Goal: Use online tool/utility: Utilize a website feature to perform a specific function

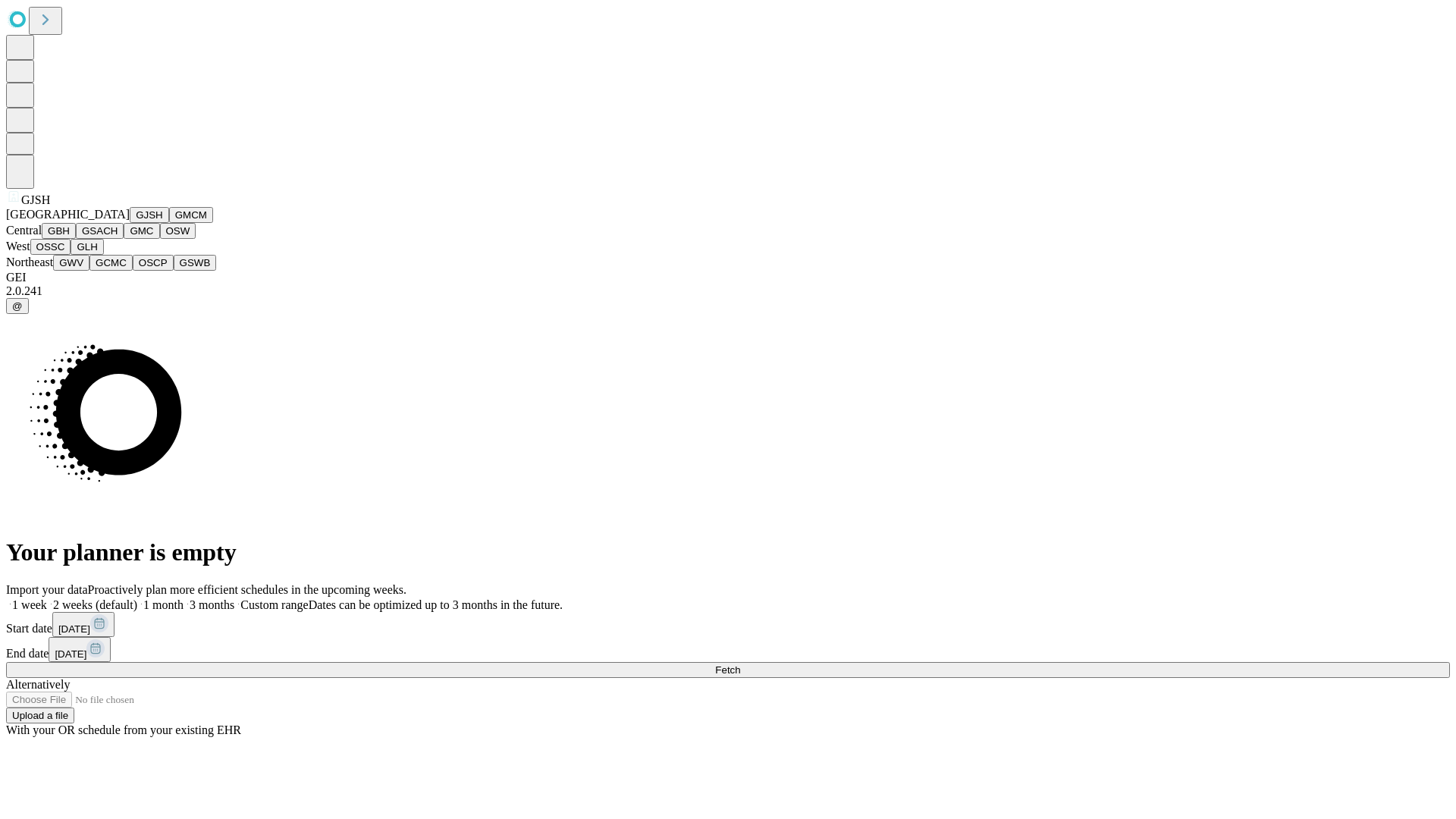
click at [130, 223] on button "GJSH" at bounding box center [150, 214] width 39 height 16
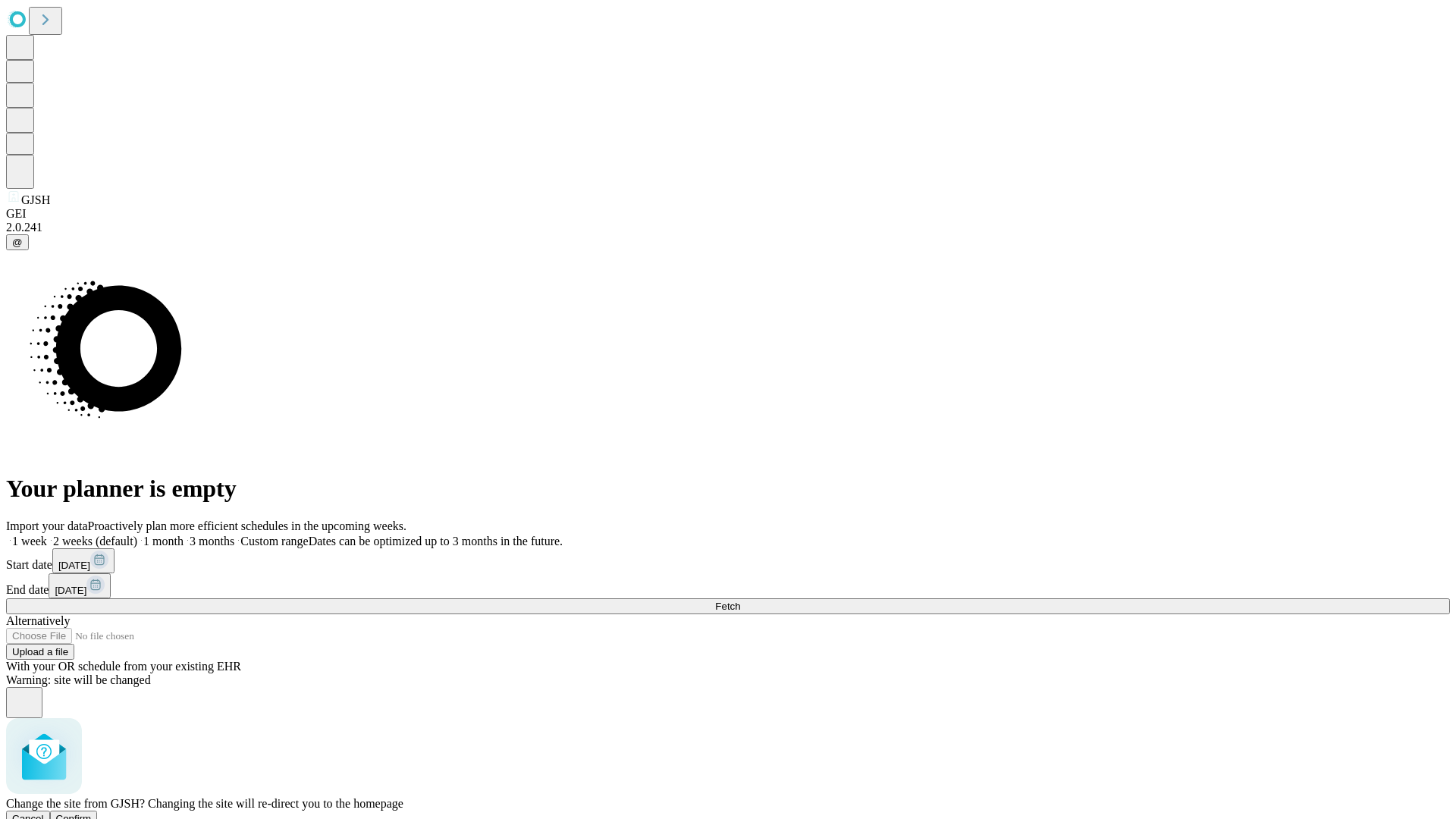
click at [92, 813] on span "Confirm" at bounding box center [74, 819] width 36 height 11
click at [47, 535] on label "1 week" at bounding box center [26, 541] width 41 height 13
click at [740, 601] on span "Fetch" at bounding box center [727, 606] width 25 height 11
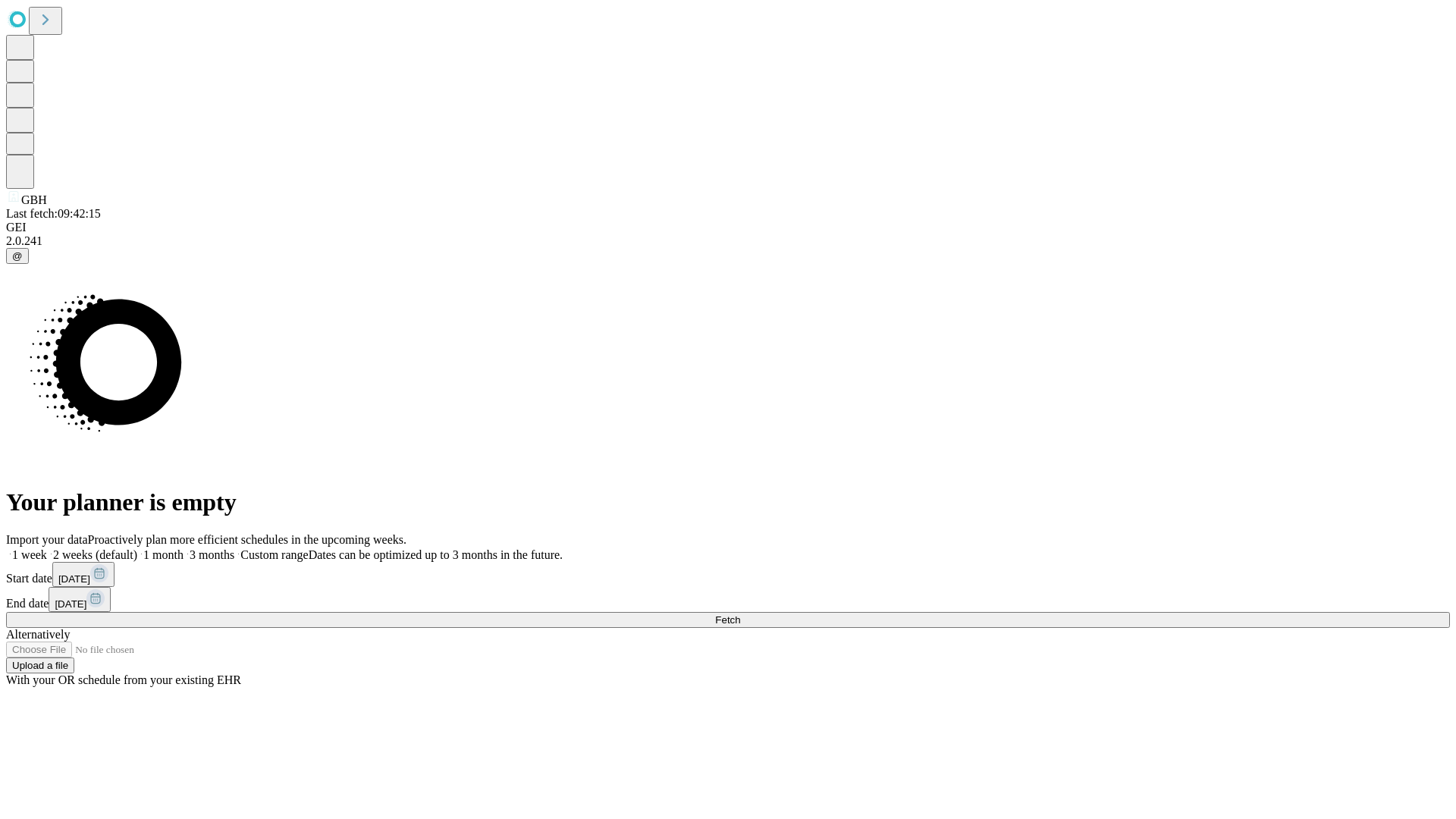
click at [47, 548] on label "1 week" at bounding box center [26, 555] width 41 height 13
click at [740, 615] on span "Fetch" at bounding box center [727, 620] width 25 height 11
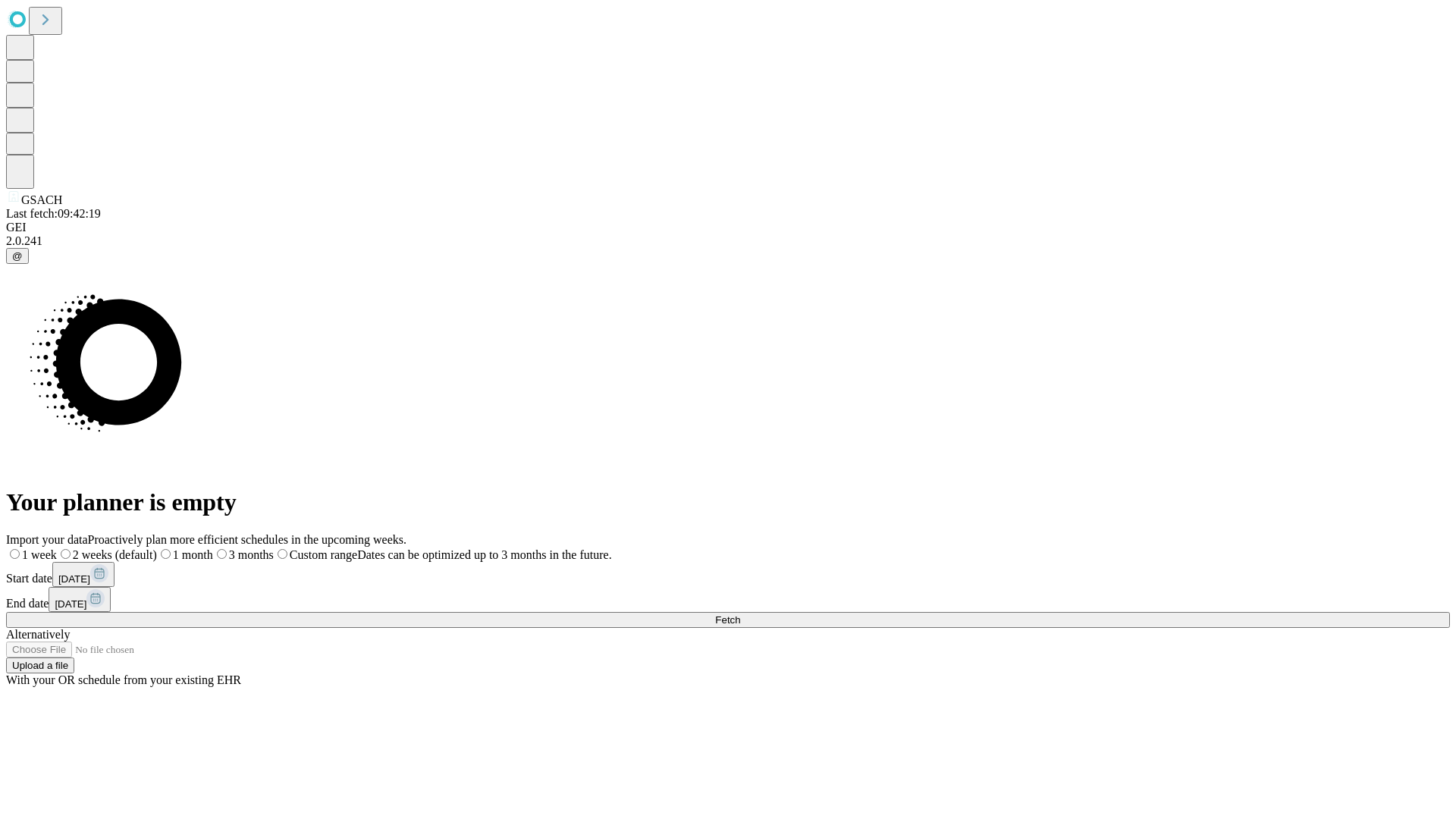
click at [740, 615] on span "Fetch" at bounding box center [727, 620] width 25 height 11
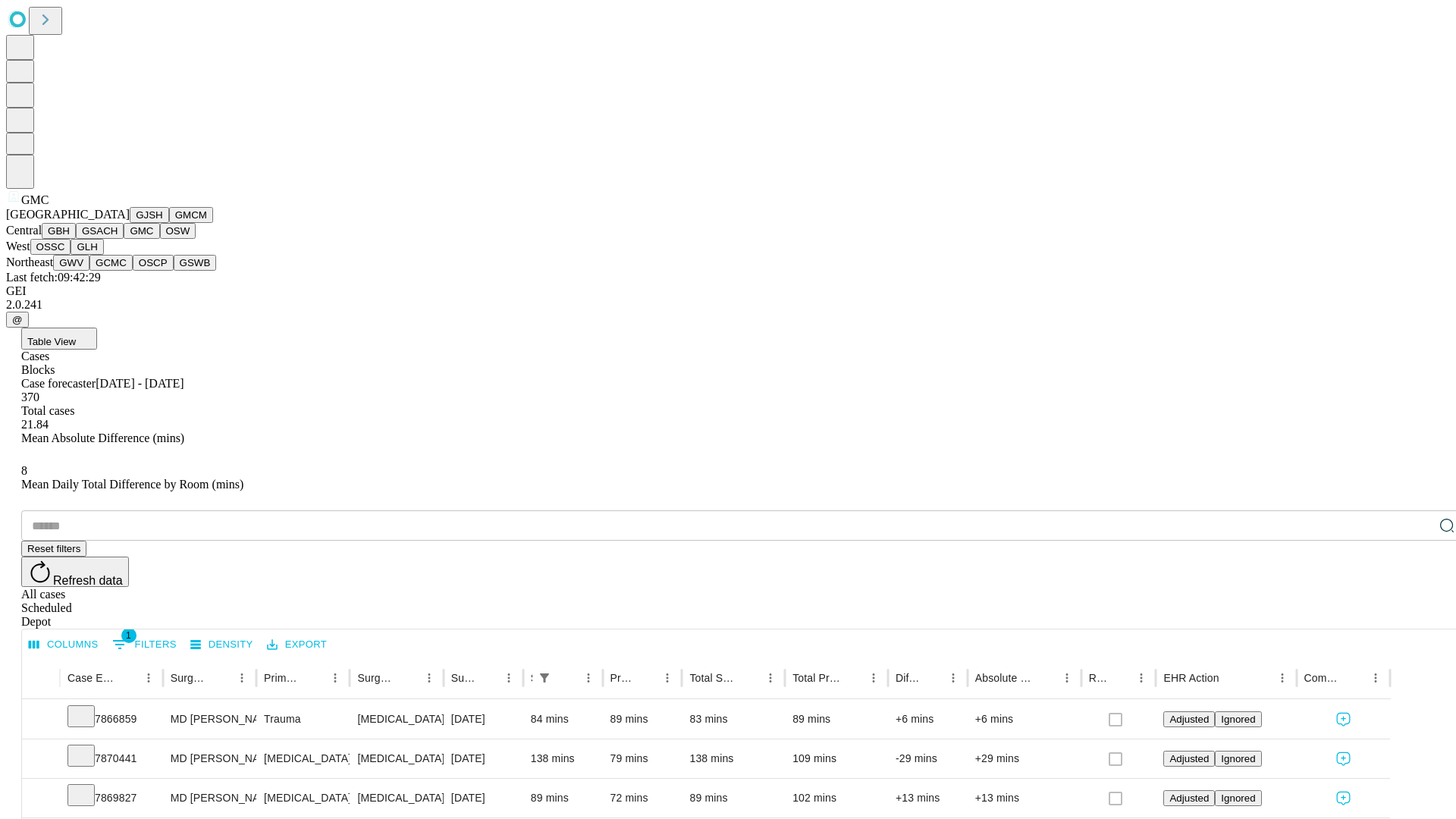
click at [160, 239] on button "OSW" at bounding box center [178, 230] width 37 height 16
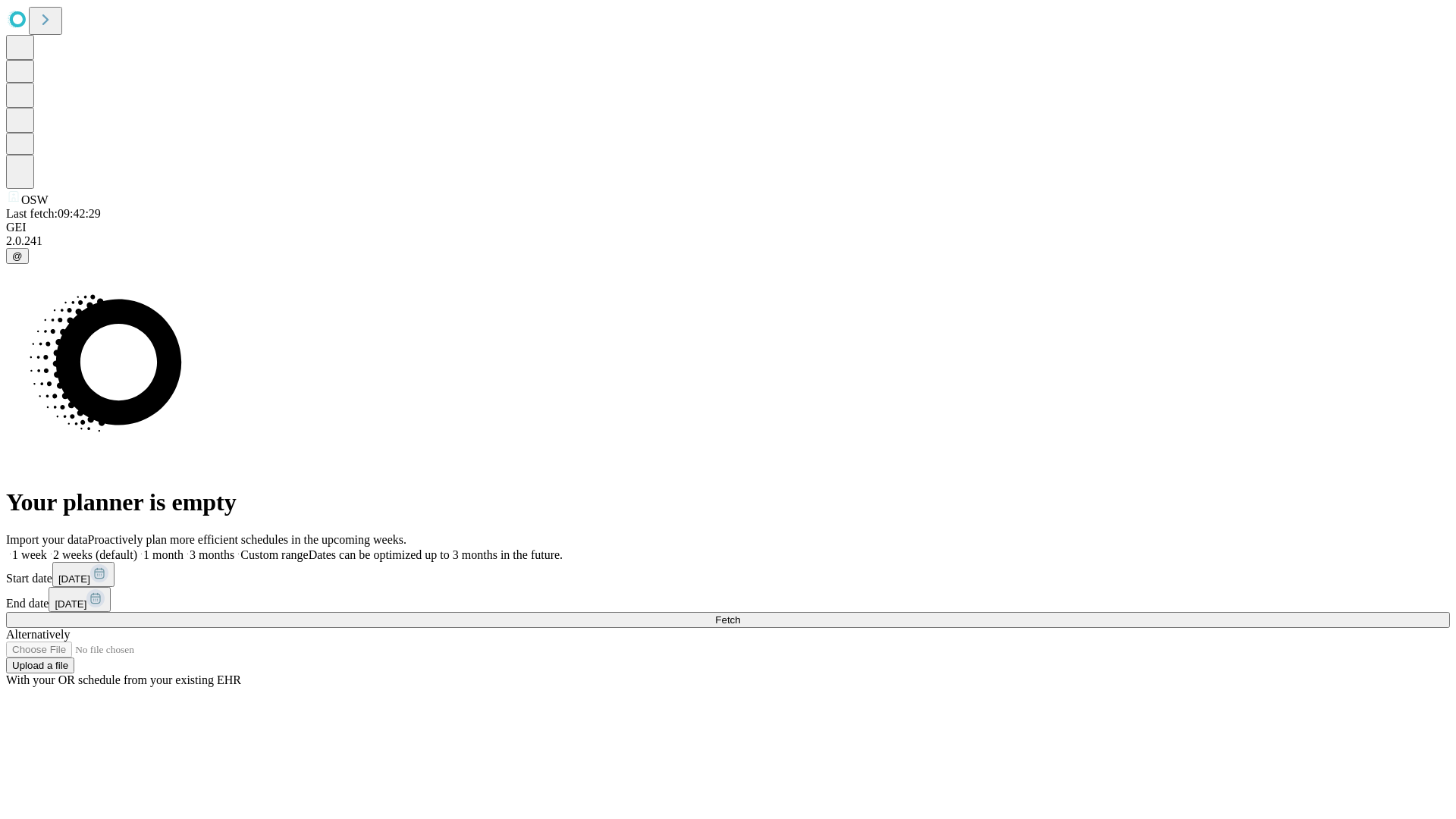
click at [47, 548] on label "1 week" at bounding box center [26, 555] width 41 height 13
click at [740, 615] on span "Fetch" at bounding box center [727, 620] width 25 height 11
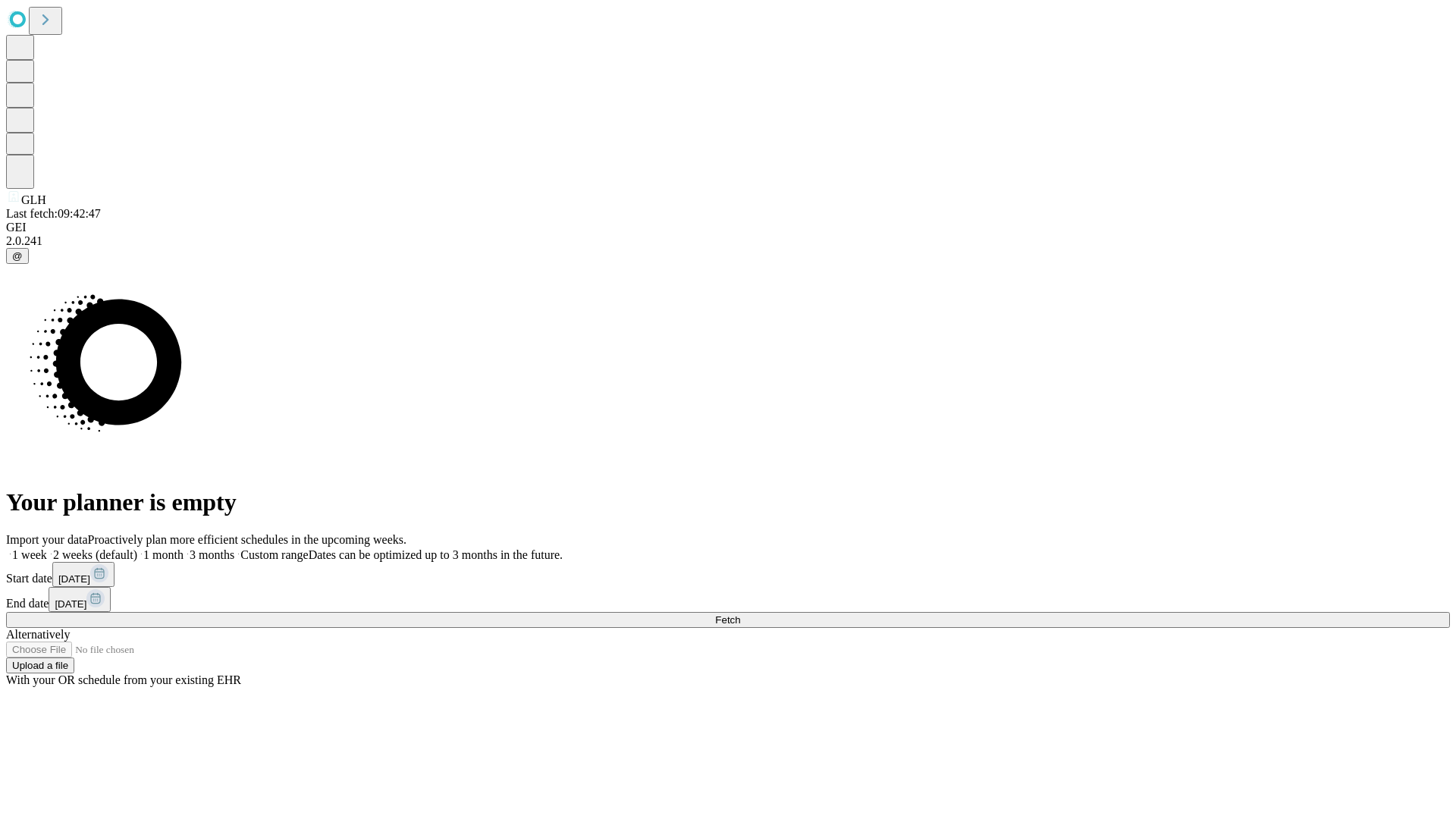
click at [740, 615] on span "Fetch" at bounding box center [727, 620] width 25 height 11
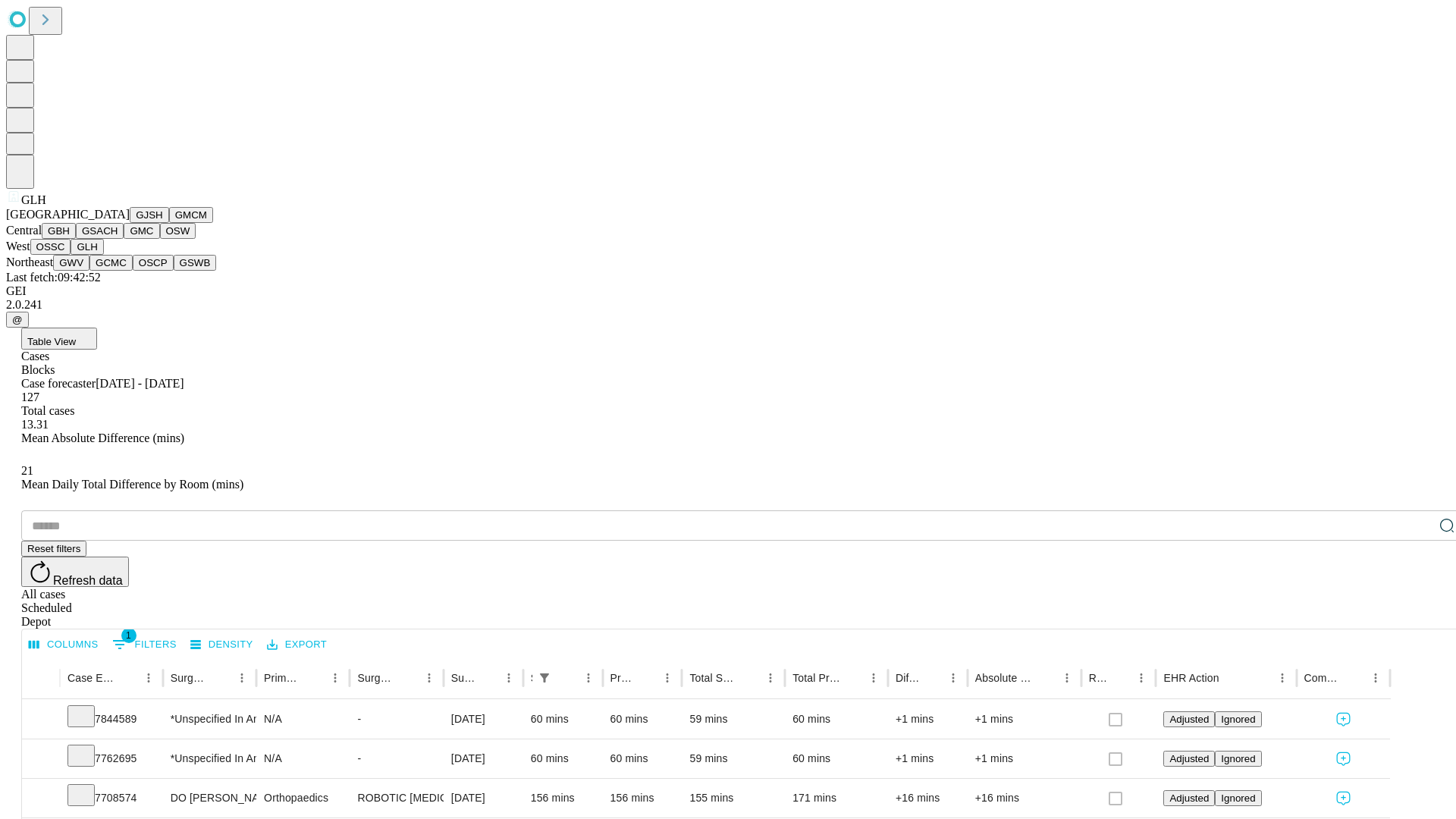
click at [89, 271] on button "GWV" at bounding box center [71, 262] width 37 height 16
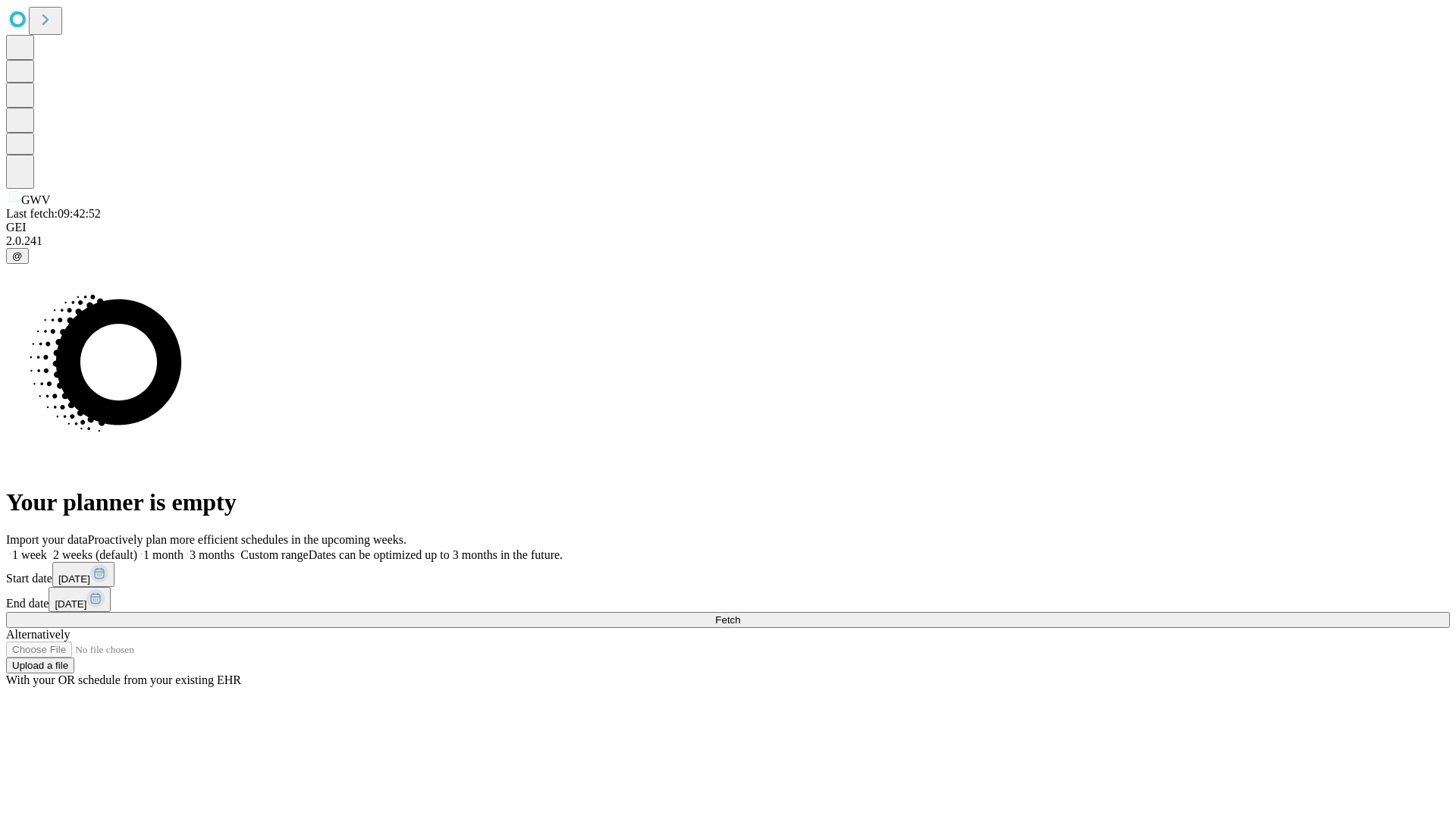
click at [740, 615] on span "Fetch" at bounding box center [727, 620] width 25 height 11
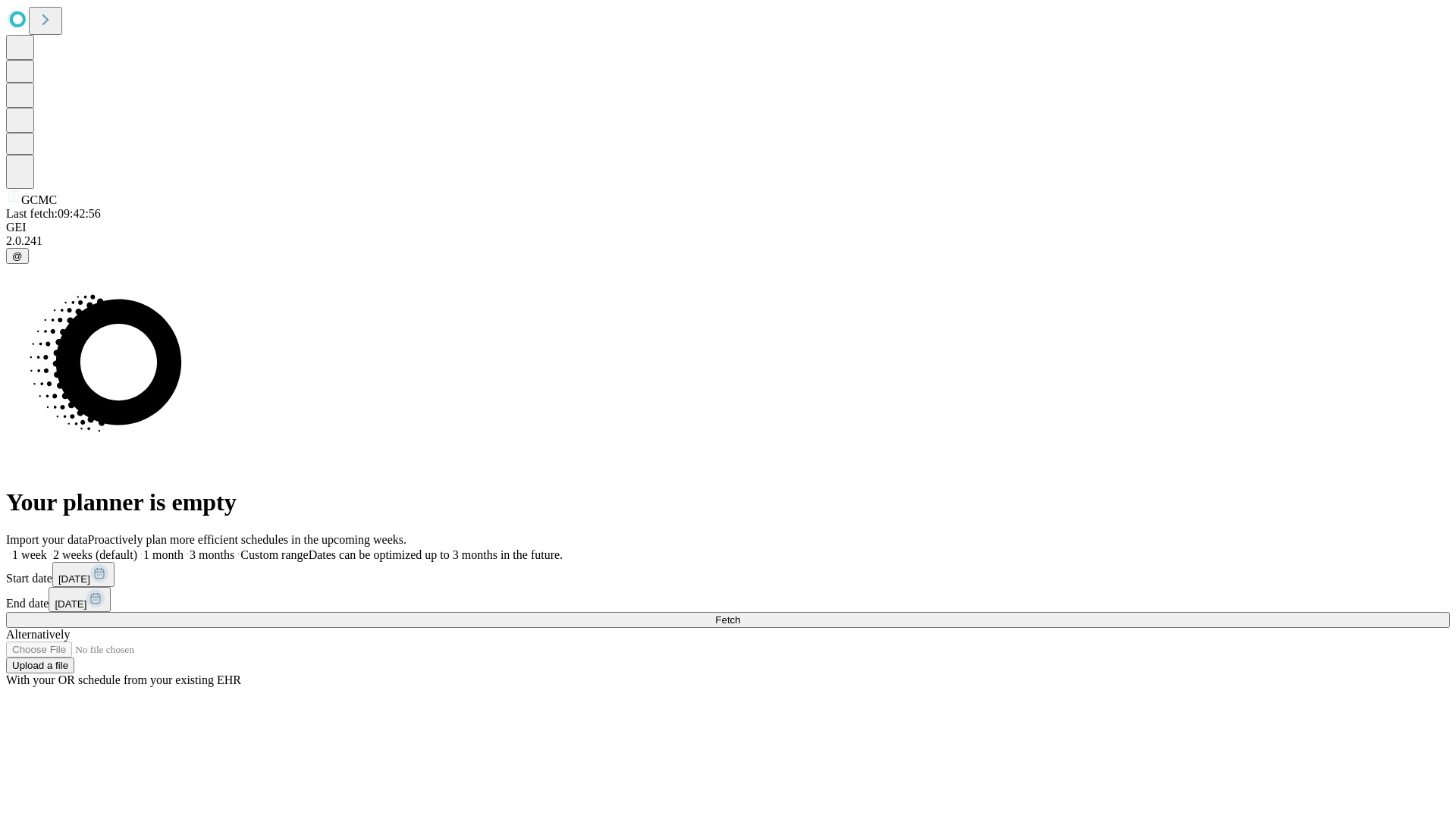
click at [47, 548] on label "1 week" at bounding box center [26, 555] width 41 height 13
click at [740, 615] on span "Fetch" at bounding box center [727, 620] width 25 height 11
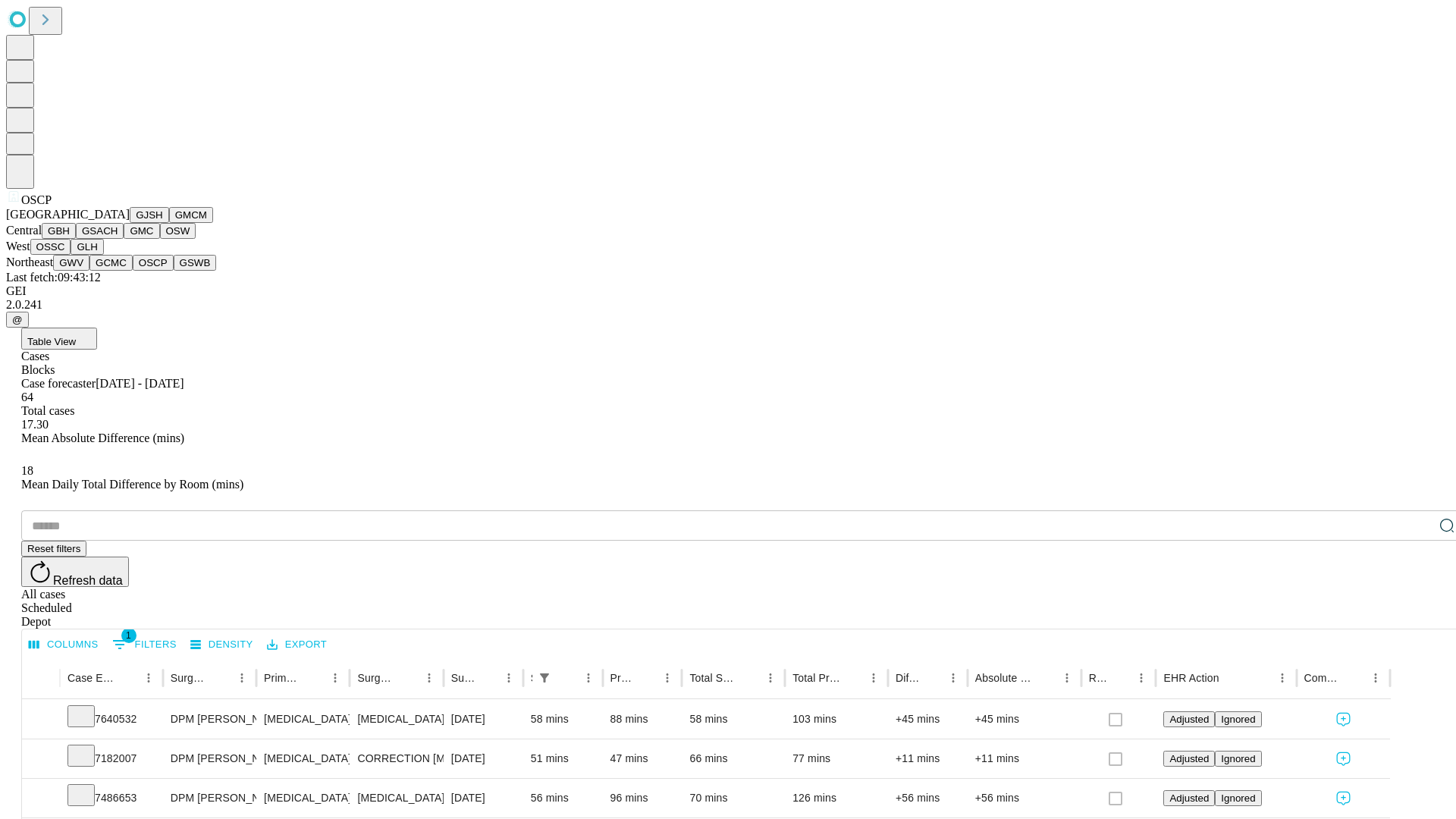
click at [173, 271] on button "GSWB" at bounding box center [194, 262] width 43 height 16
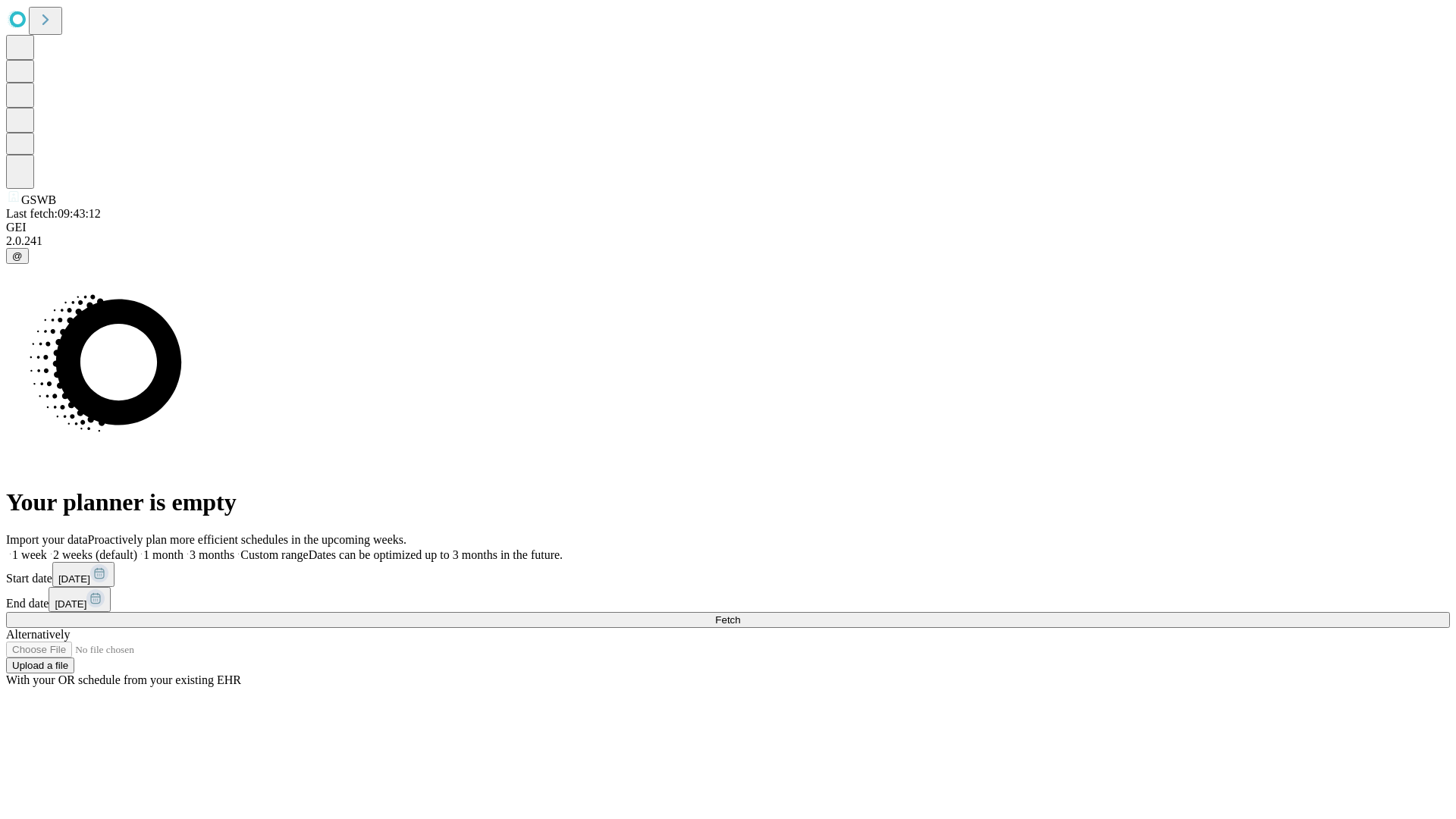
click at [740, 615] on span "Fetch" at bounding box center [727, 620] width 25 height 11
